Goal: Task Accomplishment & Management: Manage account settings

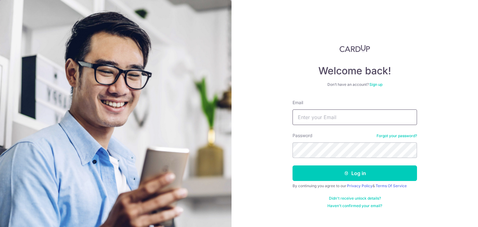
click at [318, 123] on input "Email" at bounding box center [354, 118] width 124 height 16
type input "[EMAIL_ADDRESS][DOMAIN_NAME]"
click at [395, 136] on link "Forgot your password?" at bounding box center [396, 135] width 40 height 5
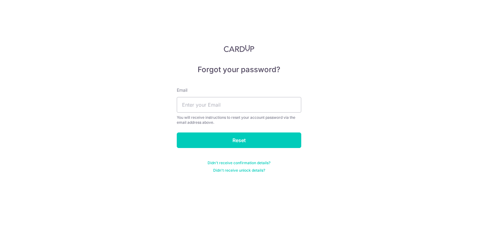
click at [258, 119] on div "You will receive instructions to reset your account password via the email addr…" at bounding box center [239, 120] width 124 height 10
click at [243, 100] on input "text" at bounding box center [239, 105] width 124 height 16
type input "[EMAIL_ADDRESS][DOMAIN_NAME]"
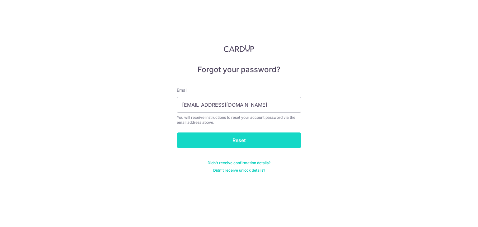
click at [250, 141] on input "Reset" at bounding box center [239, 141] width 124 height 16
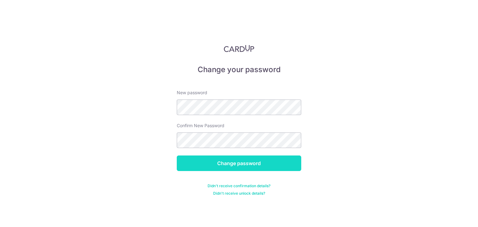
click at [247, 169] on input "Change password" at bounding box center [239, 164] width 124 height 16
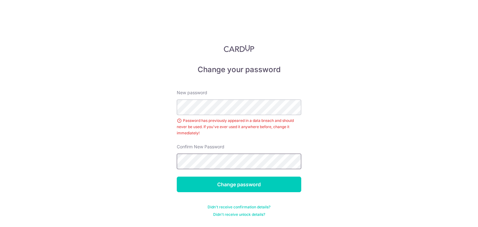
click at [177, 177] on input "Change password" at bounding box center [239, 185] width 124 height 16
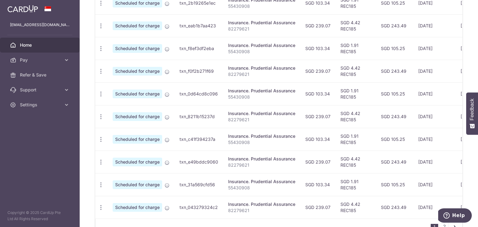
scroll to position [244, 0]
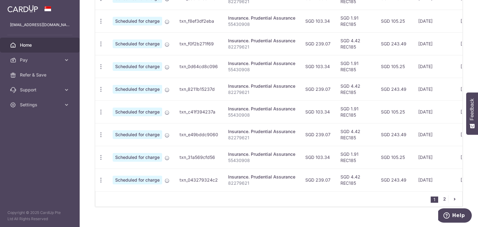
click at [441, 199] on link "2" at bounding box center [444, 198] width 7 height 7
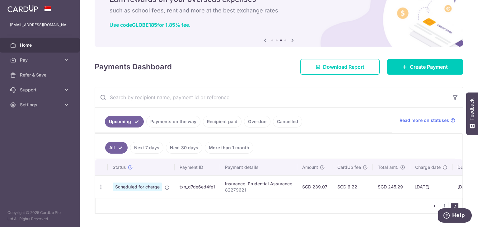
scroll to position [52, 0]
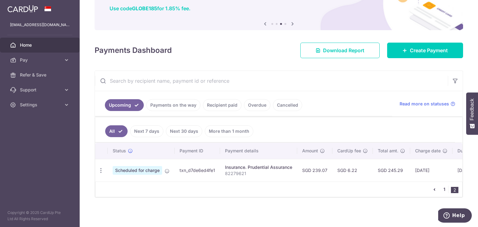
click at [441, 192] on link "1" at bounding box center [444, 189] width 7 height 7
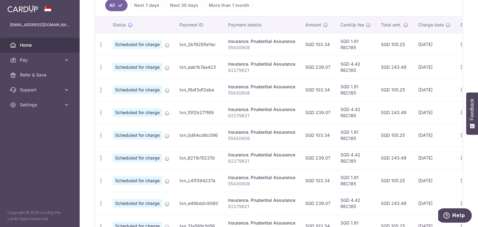
scroll to position [188, 0]
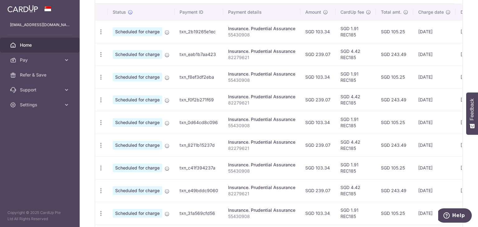
click at [456, 176] on td "[DATE]" at bounding box center [473, 168] width 35 height 23
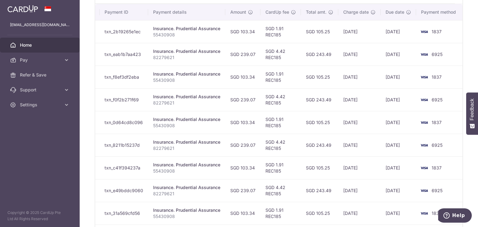
scroll to position [0, 76]
